Goal: Task Accomplishment & Management: Manage account settings

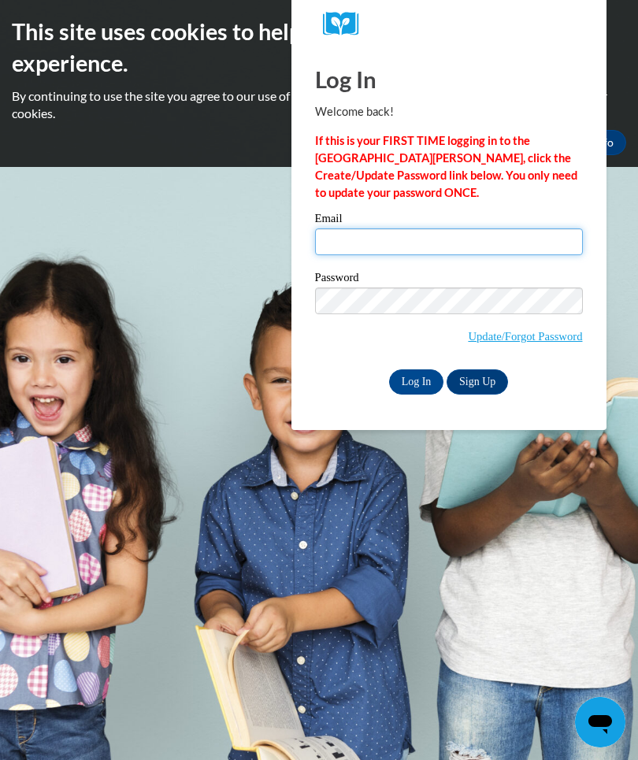
click at [474, 240] on input "Email" at bounding box center [449, 241] width 268 height 27
type input "jalia.a.austin@gmail.com"
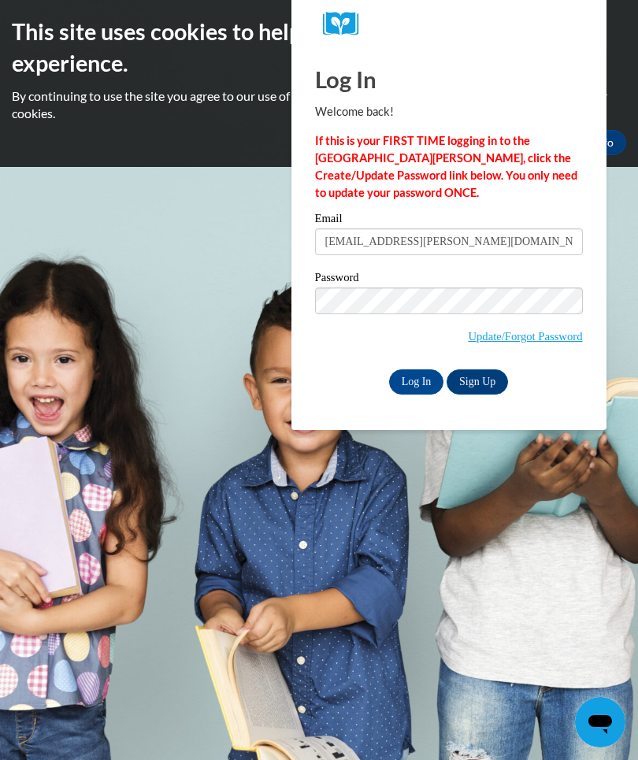
click at [413, 388] on input "Log In" at bounding box center [416, 381] width 55 height 25
click at [432, 383] on input "Log In" at bounding box center [416, 381] width 55 height 25
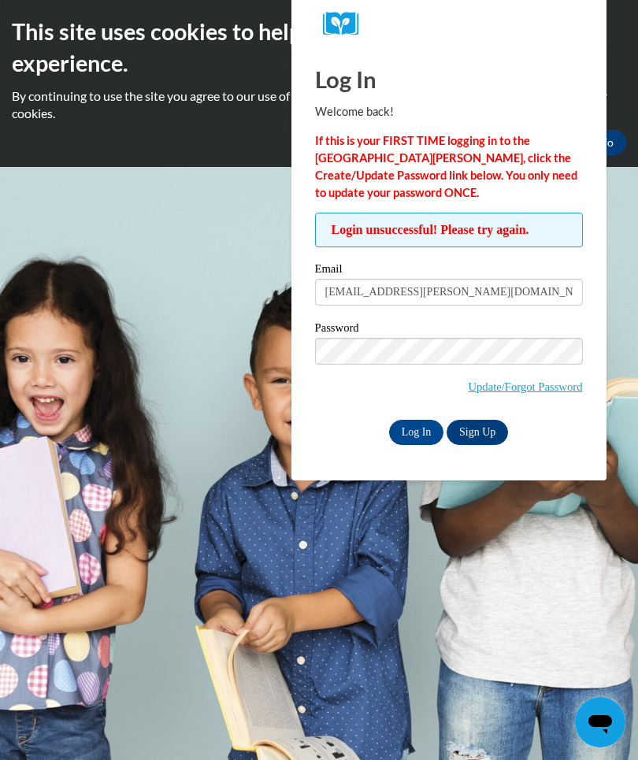
click at [413, 434] on input "Log In" at bounding box center [416, 432] width 55 height 25
click at [478, 289] on input "[EMAIL_ADDRESS][PERSON_NAME][DOMAIN_NAME]" at bounding box center [449, 292] width 268 height 27
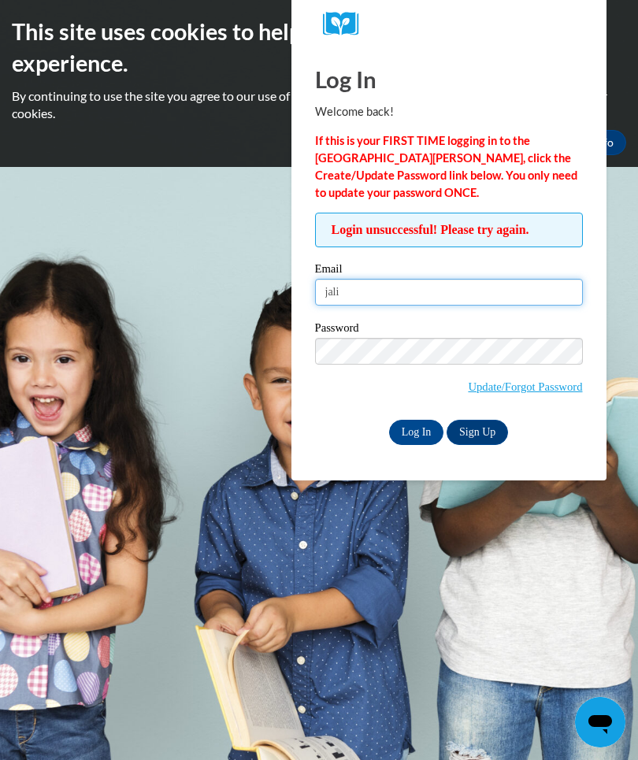
type input "jal"
type input "[EMAIL_ADDRESS][DOMAIN_NAME]"
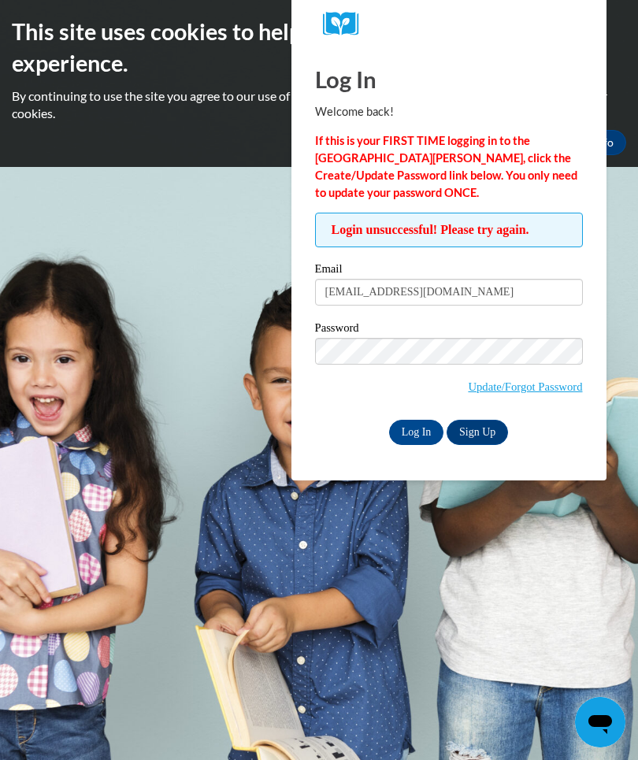
click at [425, 435] on input "Log In" at bounding box center [416, 432] width 55 height 25
click at [635, 84] on div "This site uses cookies to help improve your learning experience. By continuing …" at bounding box center [319, 85] width 638 height 139
click at [628, 399] on body "This site uses cookies to help improve your learning experience. By continuing …" at bounding box center [319, 380] width 638 height 760
